Goal: Task Accomplishment & Management: Use online tool/utility

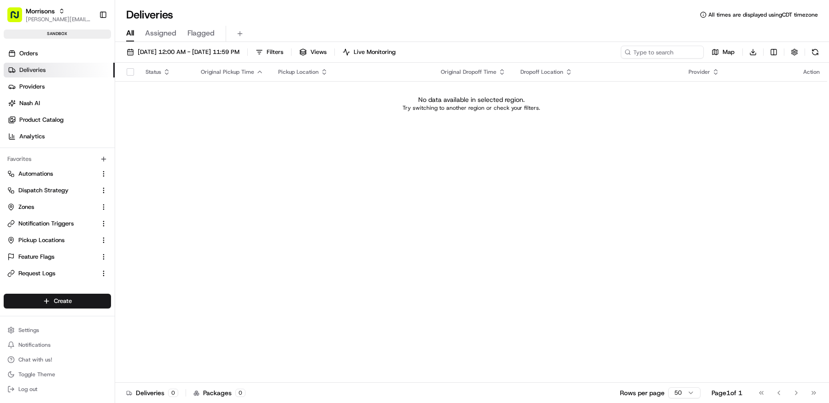
click at [233, 164] on div "Status Original Pickup Time Pickup Location Original Dropoff Time Dropoff Locat…" at bounding box center [471, 223] width 712 height 320
click at [200, 53] on span "[DATE] 12:00 AM - [DATE] 11:59 PM" at bounding box center [189, 52] width 102 height 8
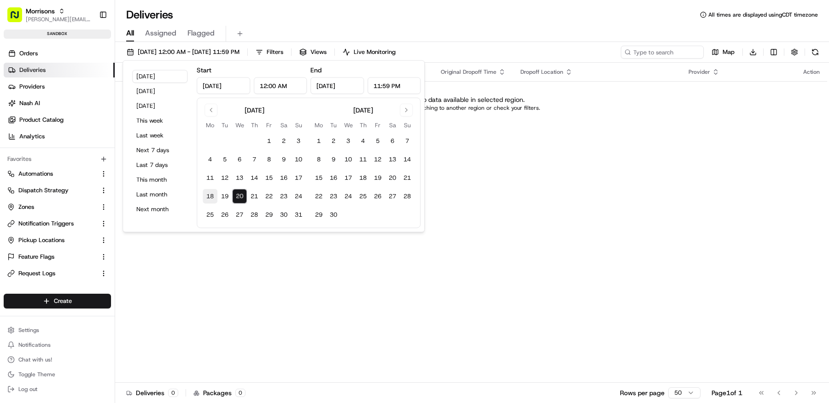
click at [211, 194] on button "18" at bounding box center [210, 196] width 15 height 15
type input "Aug 18, 2025"
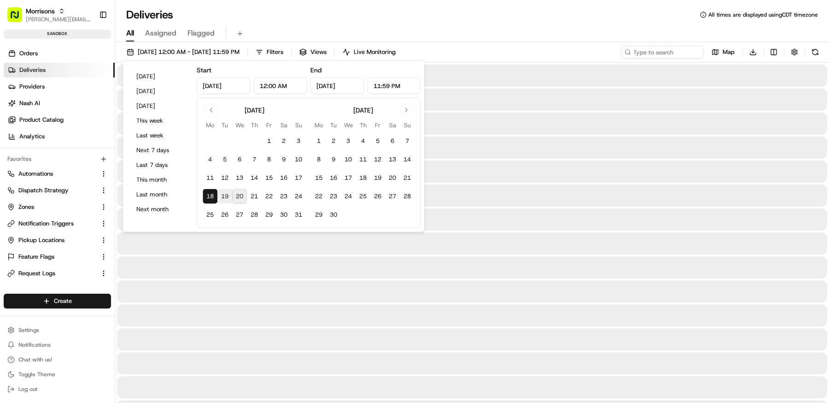
click at [228, 194] on button "19" at bounding box center [224, 196] width 15 height 15
type input "Aug 19, 2025"
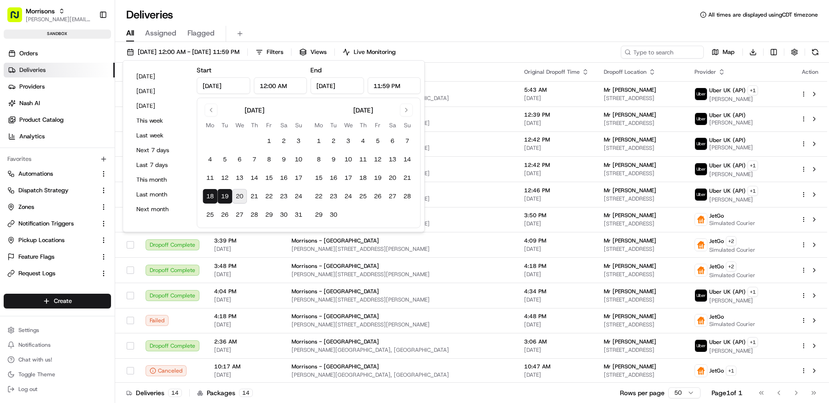
click at [490, 24] on div "All Assigned Flagged" at bounding box center [472, 32] width 714 height 20
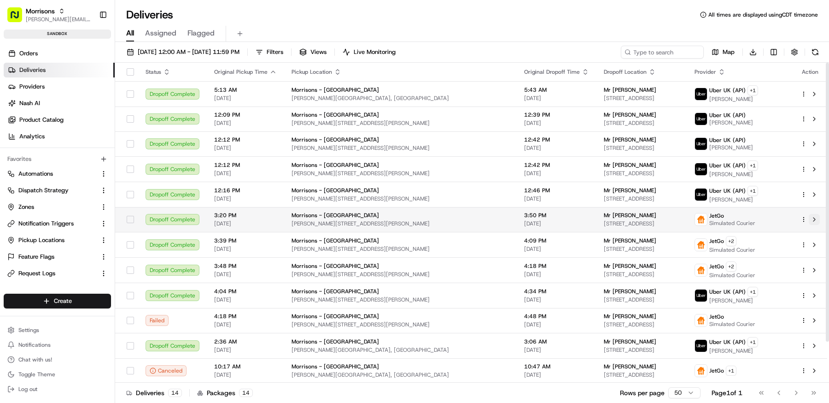
click at [816, 217] on button at bounding box center [814, 219] width 11 height 11
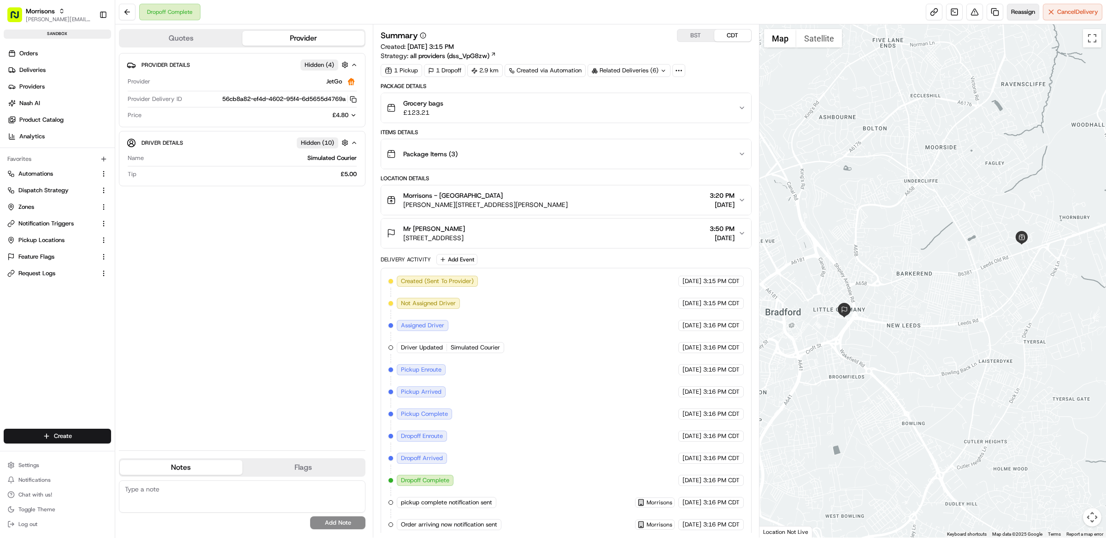
click at [829, 15] on span "Reassign" at bounding box center [1023, 12] width 24 height 8
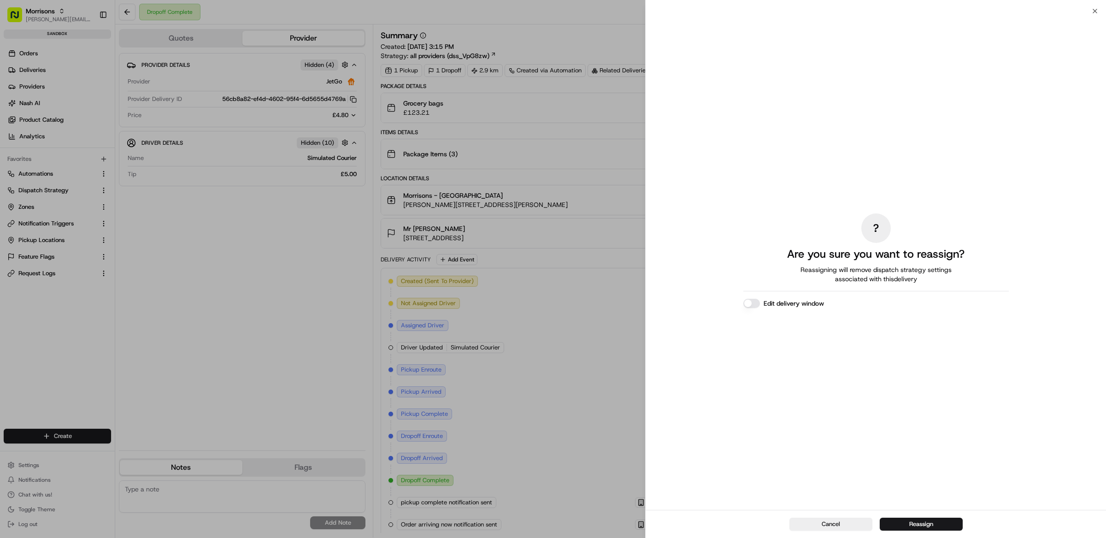
click at [829, 402] on button "Reassign" at bounding box center [920, 523] width 83 height 13
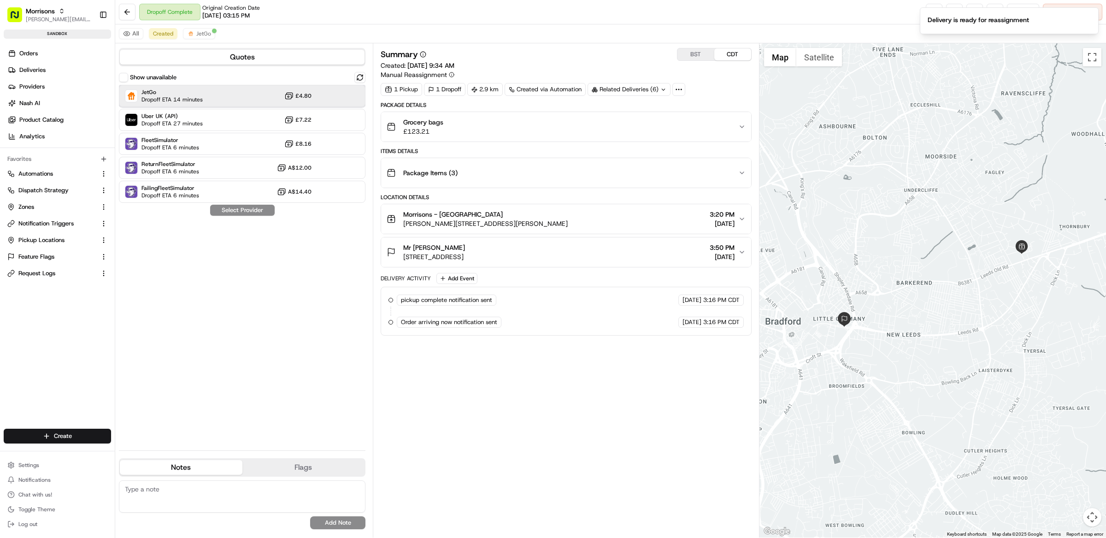
click at [211, 102] on div "JetGo Dropoff ETA 14 minutes £4.80" at bounding box center [242, 96] width 246 height 22
click at [244, 214] on button "Assign Provider" at bounding box center [242, 210] width 65 height 11
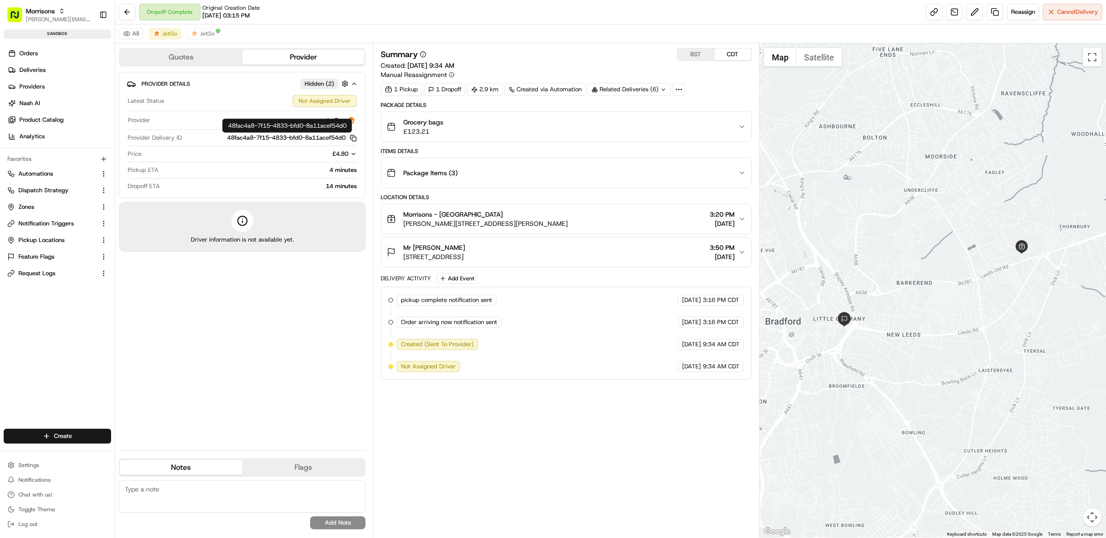
click at [351, 140] on icon "button" at bounding box center [353, 138] width 7 height 7
click at [354, 140] on icon "button" at bounding box center [353, 138] width 7 height 7
click at [513, 402] on div "Summary BST CDT Created: [DATE] 9:34 AM Manual Reassignment 1 Pickup 1 Dropoff …" at bounding box center [566, 290] width 371 height 485
click at [321, 394] on div "Provider Details Hidden ( 2 ) Latest Status Not Assigned Driver Provider JetGo …" at bounding box center [242, 257] width 246 height 371
click at [560, 402] on div "Summary BST CDT Created: [DATE] 9:34 AM Manual Reassignment 1 Pickup 1 Dropoff …" at bounding box center [566, 290] width 371 height 485
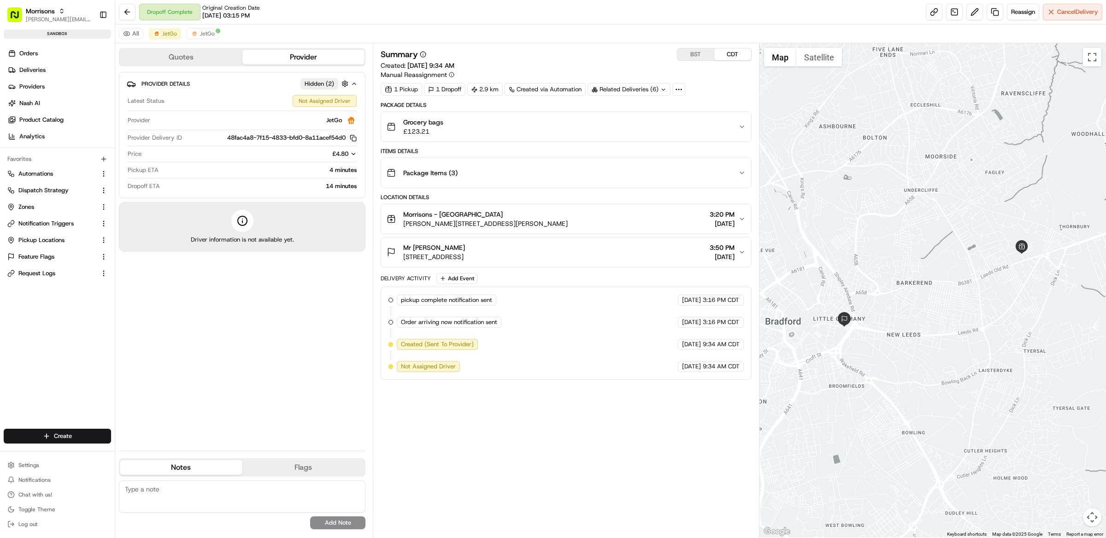
click at [584, 182] on div "Package Items ( 3 )" at bounding box center [563, 173] width 352 height 18
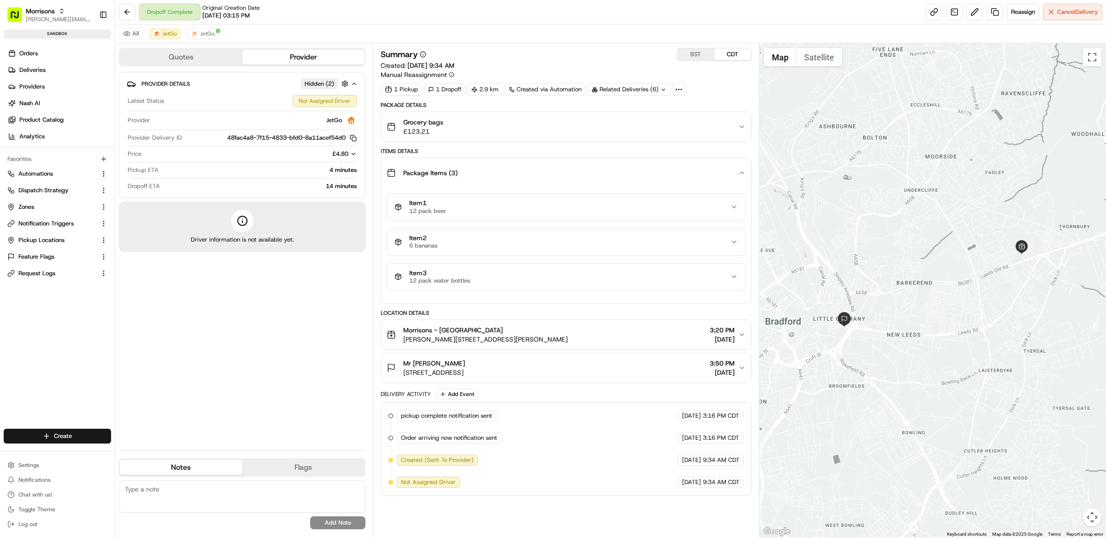
click at [585, 182] on div "Package Items ( 3 )" at bounding box center [563, 173] width 352 height 18
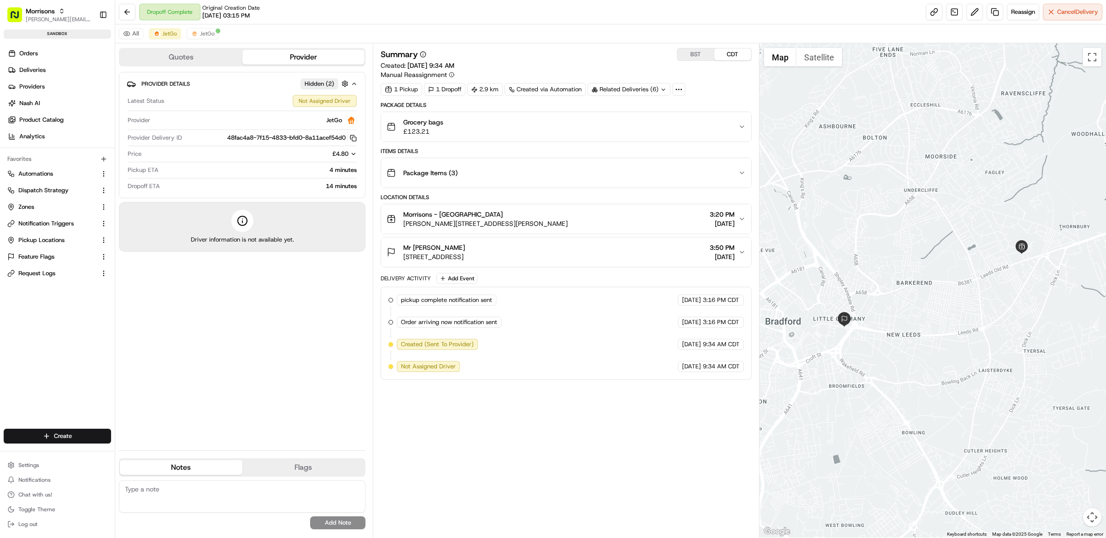
click at [728, 123] on div "Grocery bags £123.21" at bounding box center [563, 126] width 352 height 18
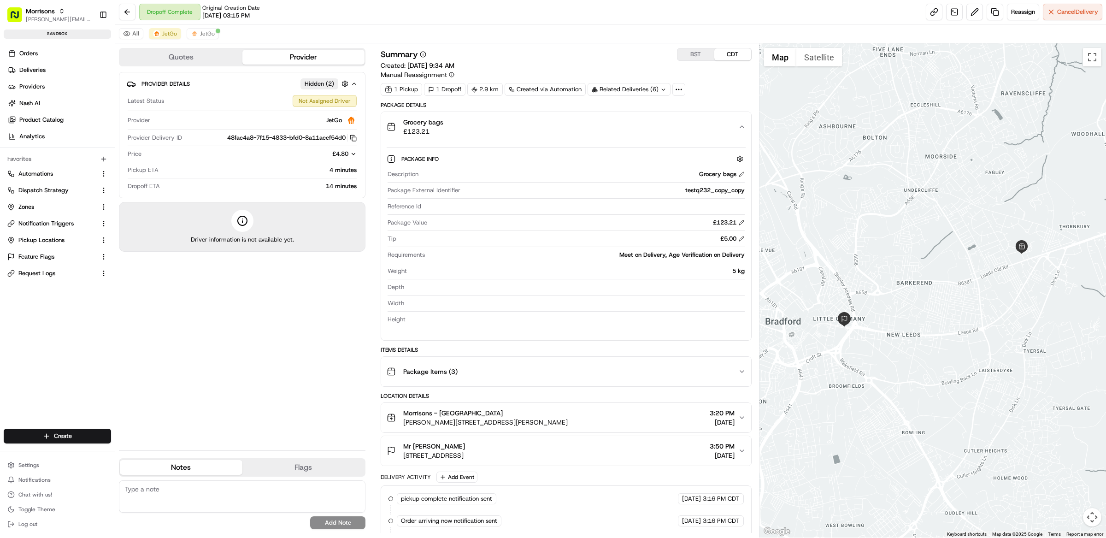
click at [728, 123] on div "Grocery bags £123.21" at bounding box center [563, 126] width 352 height 18
